Goal: Transaction & Acquisition: Purchase product/service

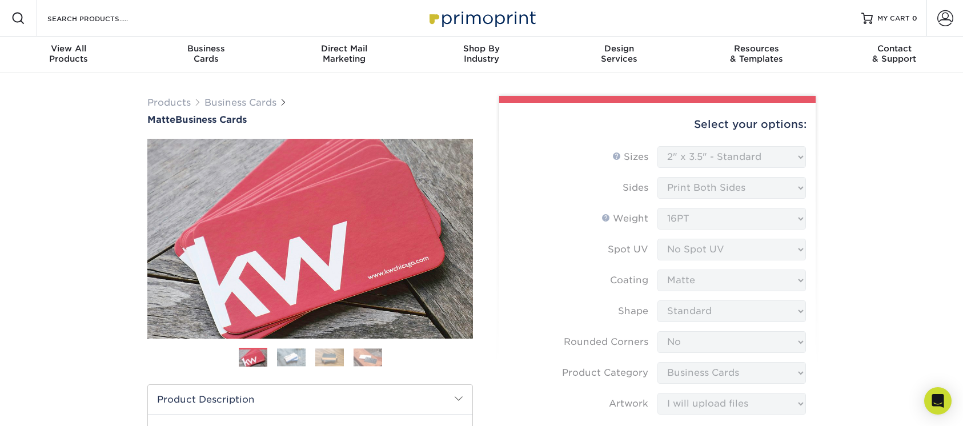
select select "2.00x3.50"
select select "0"
select select "3b5148f1-0588-4f88-a218-97bcfdce65c1"
select select "upload"
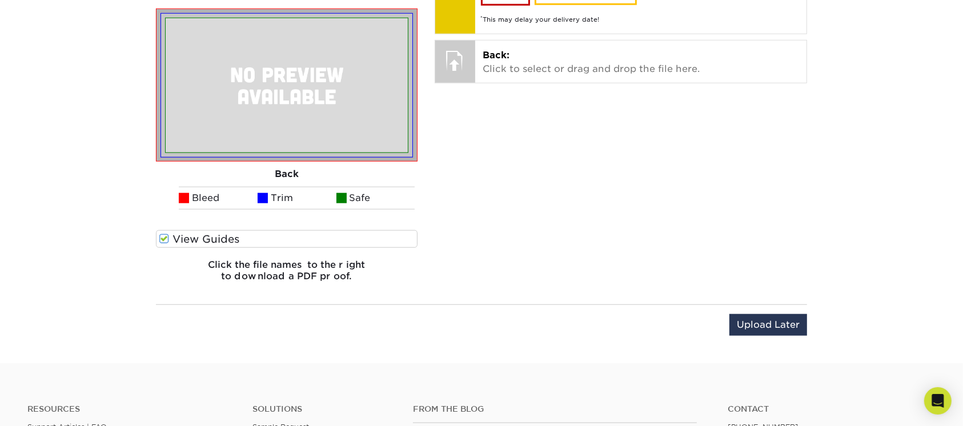
scroll to position [1062, 0]
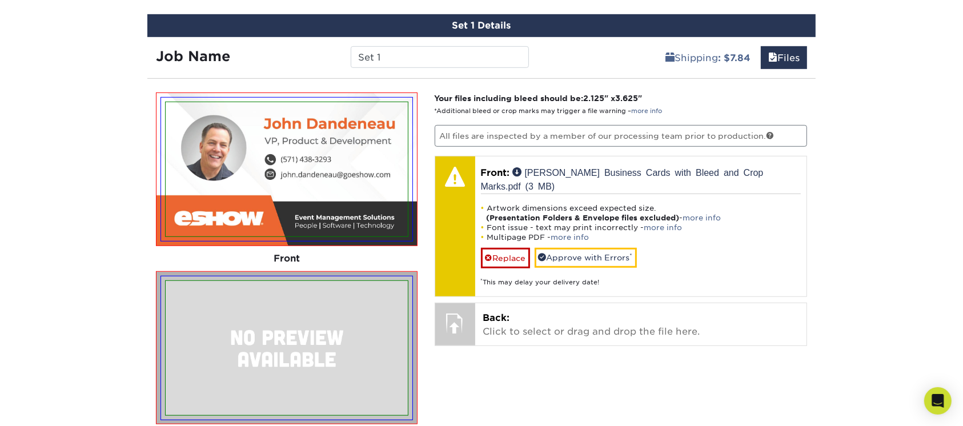
scroll to position [758, 0]
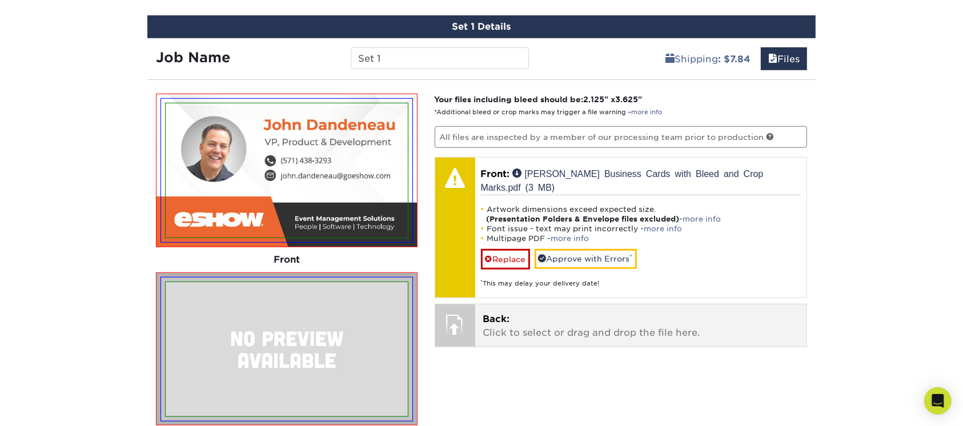
click at [639, 323] on p "Back: Click to select or drag and drop the file here." at bounding box center [641, 325] width 316 height 27
click at [544, 330] on p "Back: Click to select or drag and drop the file here." at bounding box center [641, 325] width 316 height 27
click at [590, 318] on p "Back: Click to select or drag and drop the file here." at bounding box center [641, 325] width 316 height 27
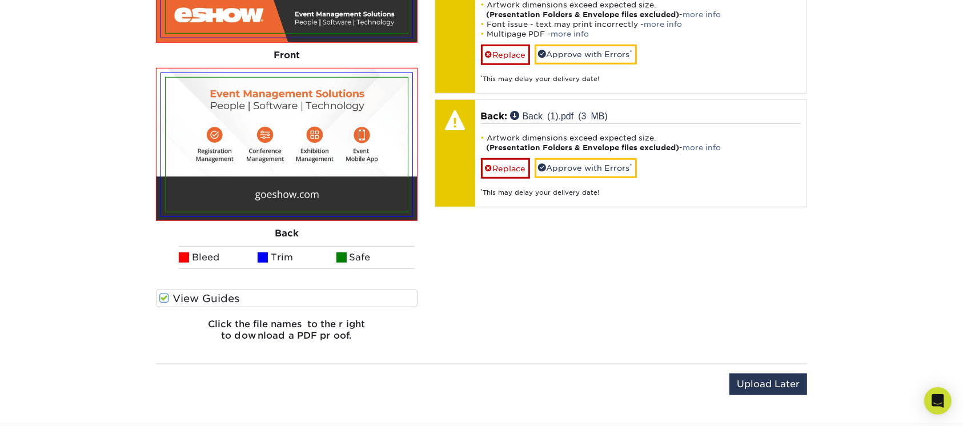
scroll to position [986, 0]
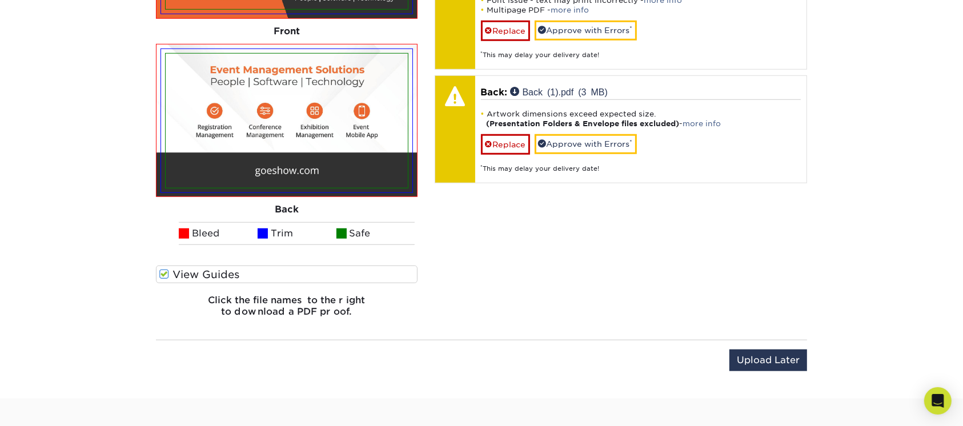
click at [196, 274] on label "View Guides" at bounding box center [287, 275] width 262 height 18
click at [0, 0] on input "View Guides" at bounding box center [0, 0] width 0 height 0
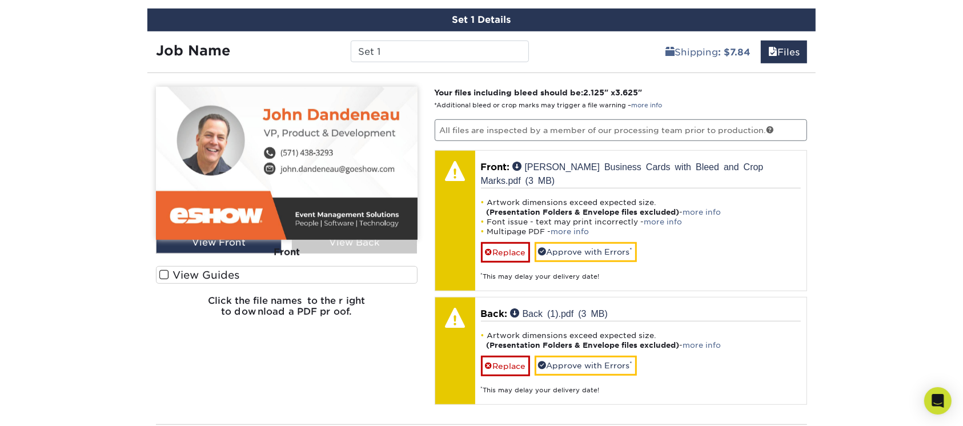
click at [196, 274] on label "View Guides" at bounding box center [287, 275] width 262 height 18
click at [0, 0] on input "View Guides" at bounding box center [0, 0] width 0 height 0
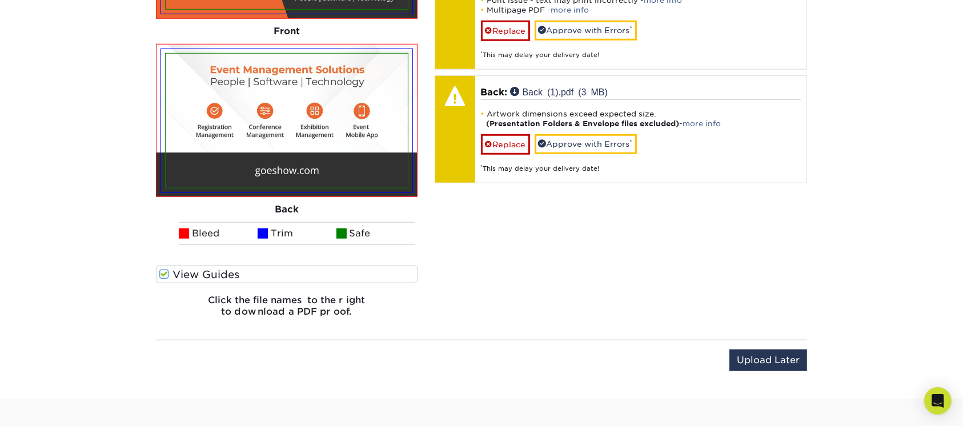
click at [196, 274] on label "View Guides" at bounding box center [287, 275] width 262 height 18
click at [0, 0] on input "View Guides" at bounding box center [0, 0] width 0 height 0
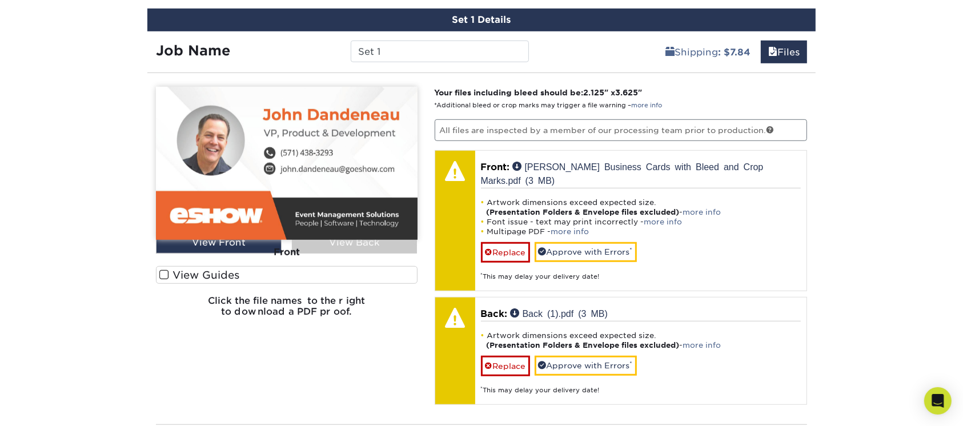
click at [196, 274] on label "View Guides" at bounding box center [287, 275] width 262 height 18
click at [0, 0] on input "View Guides" at bounding box center [0, 0] width 0 height 0
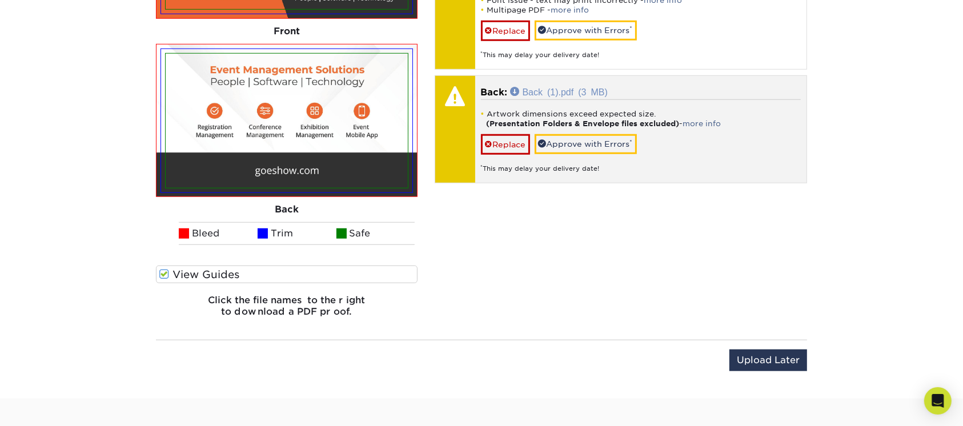
click at [568, 89] on link "Back (1).pdf (3 MB)" at bounding box center [559, 91] width 97 height 9
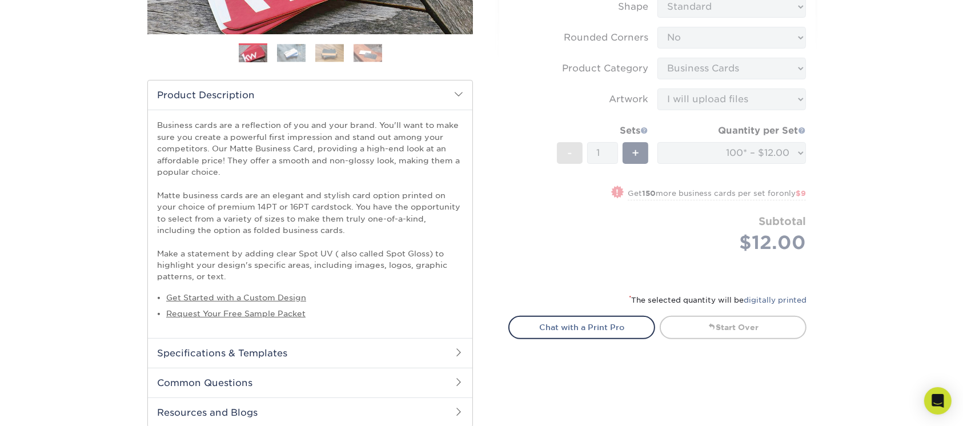
scroll to position [380, 0]
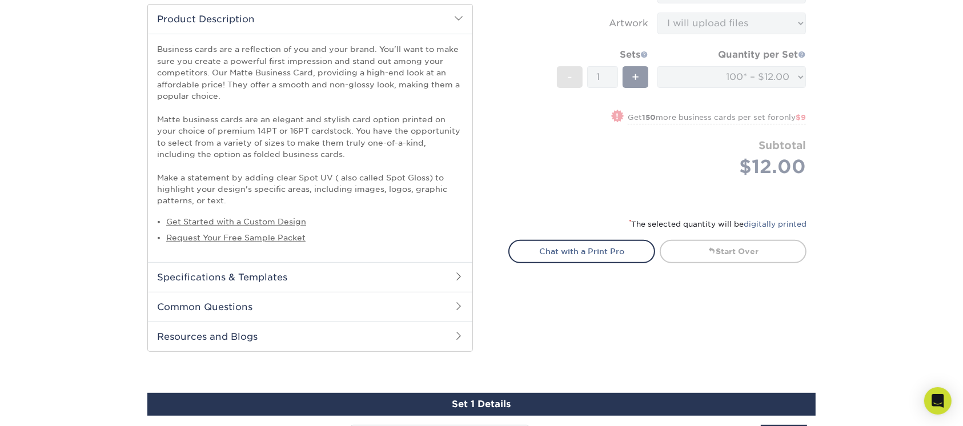
click at [350, 283] on h2 "Specifications & Templates" at bounding box center [310, 277] width 324 height 30
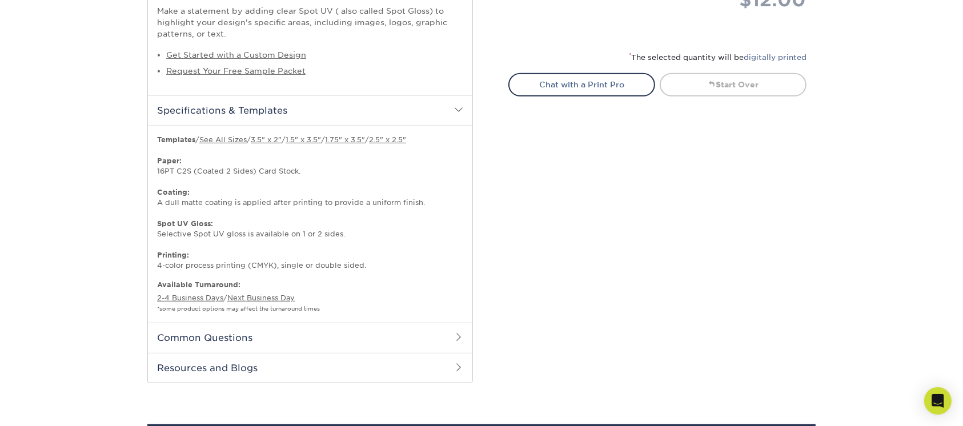
scroll to position [533, 0]
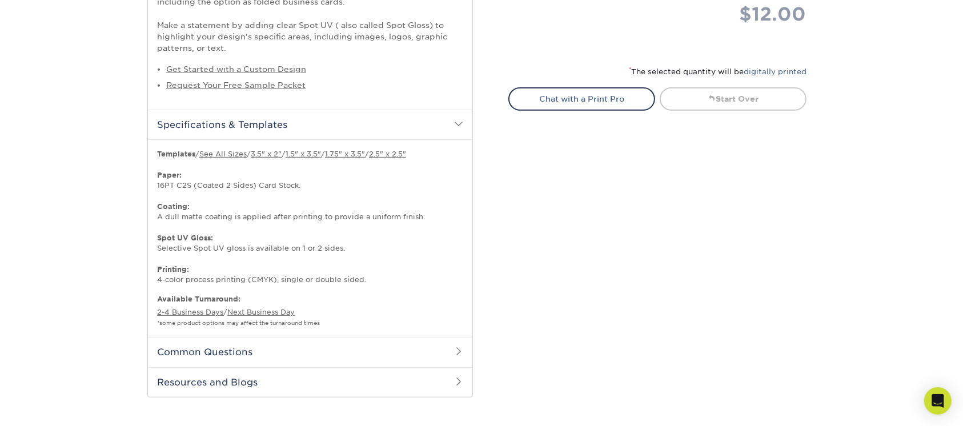
click at [279, 347] on h2 "Common Questions" at bounding box center [310, 352] width 324 height 30
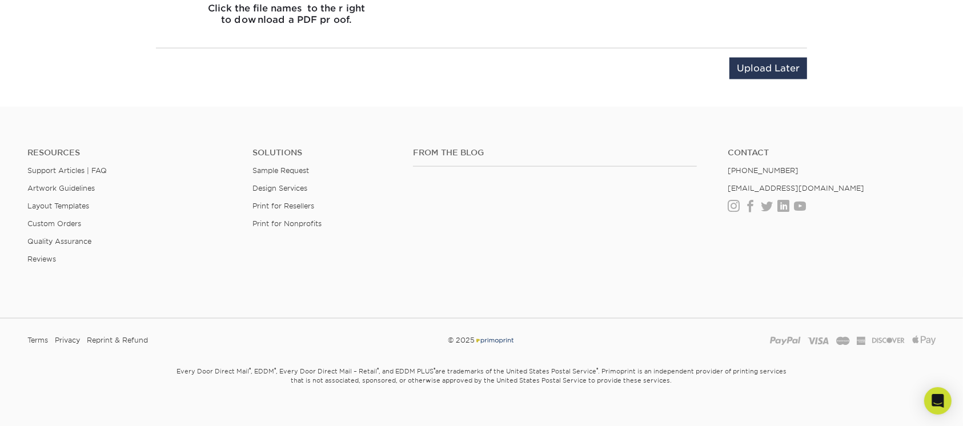
scroll to position [1911, 0]
